Goal: Find contact information: Find contact information

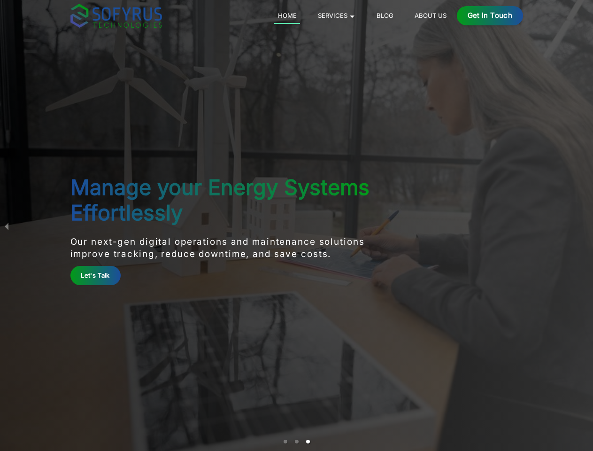
click at [523, 16] on div "Get in Touch" at bounding box center [490, 15] width 66 height 19
click at [296, 226] on div "Manage your Energy Systems Effortlessly Our next-gen digital operations and mai…" at bounding box center [221, 225] width 302 height 119
click at [70, 275] on link "Let's Talk" at bounding box center [95, 275] width 50 height 19
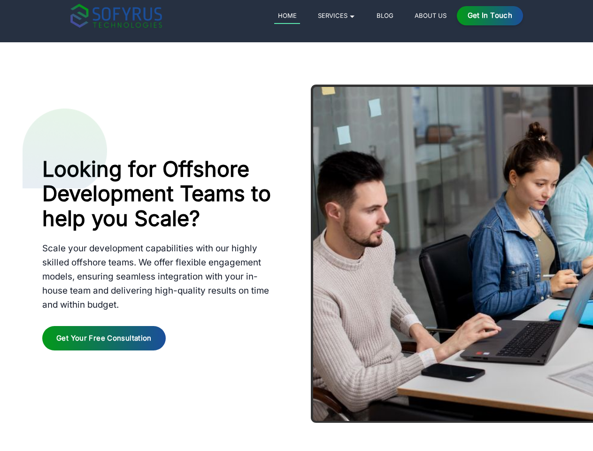
scroll to position [4711, 0]
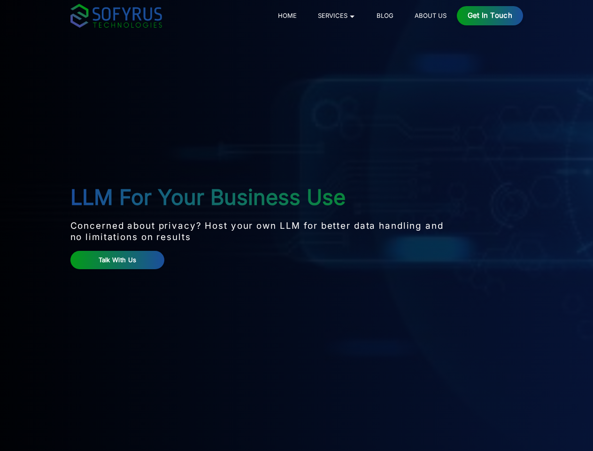
click at [296, 226] on p "Concerned about privacy? Host your own LLM for better data handling and no limi…" at bounding box center [258, 231] width 377 height 23
click at [523, 16] on div "Get in Touch" at bounding box center [490, 15] width 66 height 19
